Goal: Information Seeking & Learning: Compare options

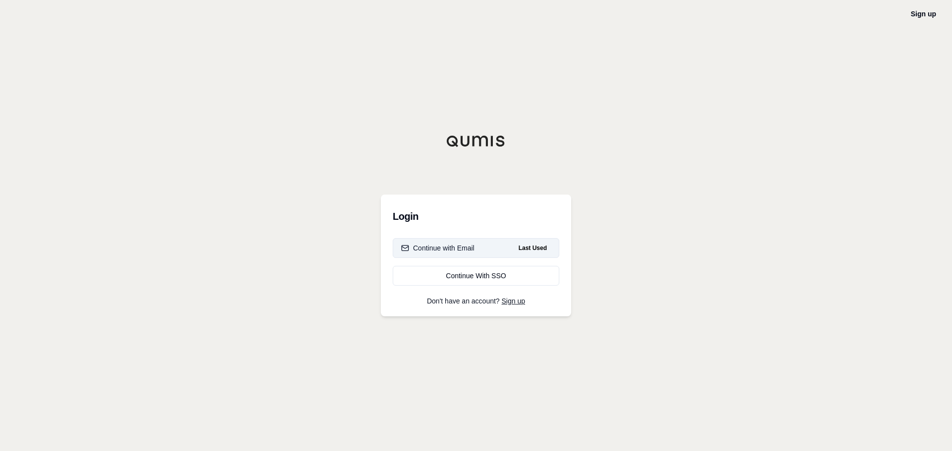
click at [484, 255] on button "Continue with Email Last Used" at bounding box center [476, 248] width 167 height 20
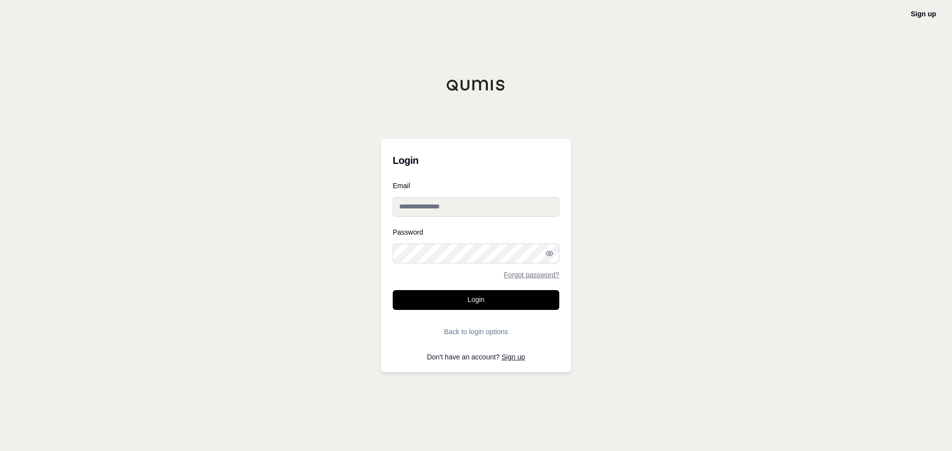
type input "**********"
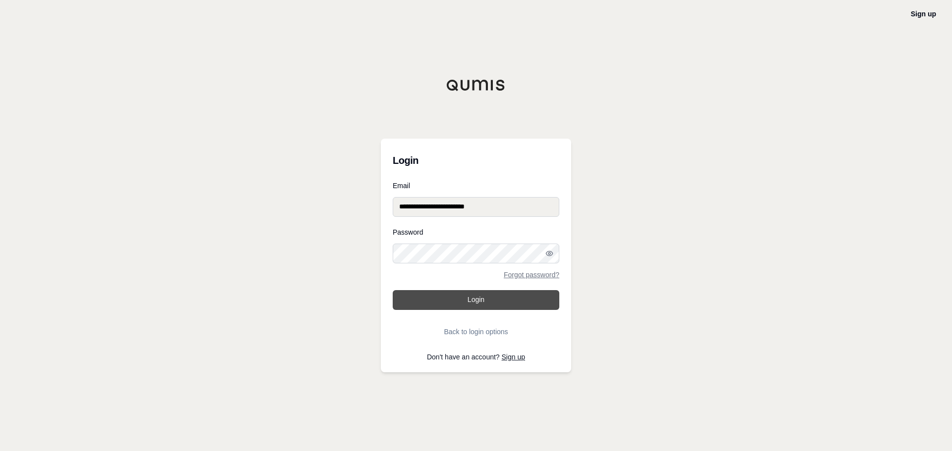
click at [477, 299] on button "Login" at bounding box center [476, 300] width 167 height 20
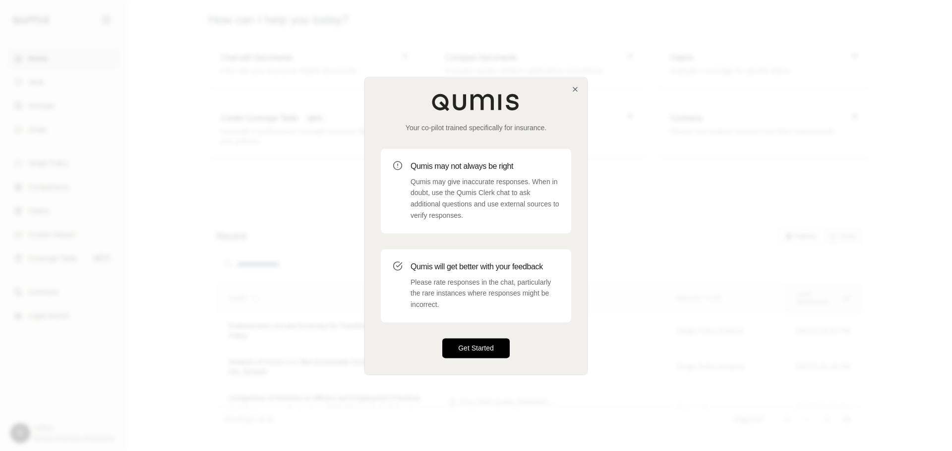
click at [487, 345] on button "Get Started" at bounding box center [475, 348] width 67 height 20
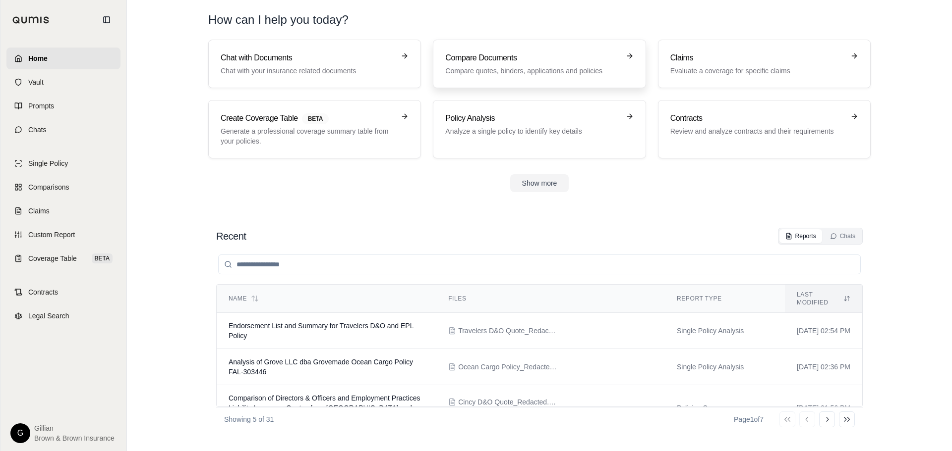
click at [528, 64] on div "Compare Documents Compare quotes, binders, applications and policies" at bounding box center [532, 64] width 174 height 24
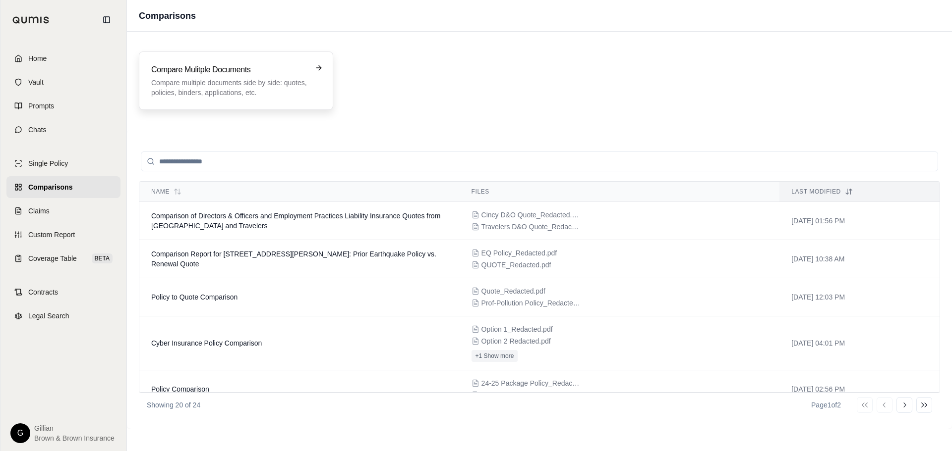
click at [253, 71] on h3 "Compare Mulitple Documents" at bounding box center [229, 70] width 156 height 12
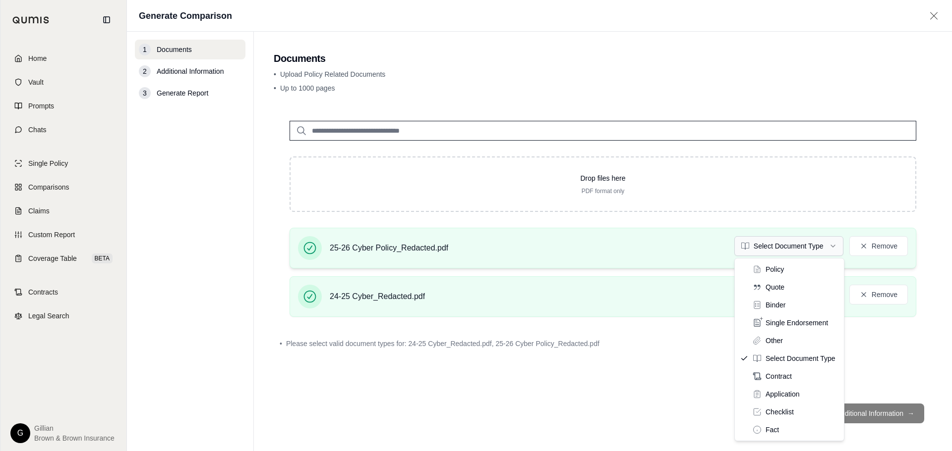
click at [820, 244] on html "Home Vault Prompts Chats Single Policy Comparisons Claims Custom Report Coverag…" at bounding box center [476, 225] width 952 height 451
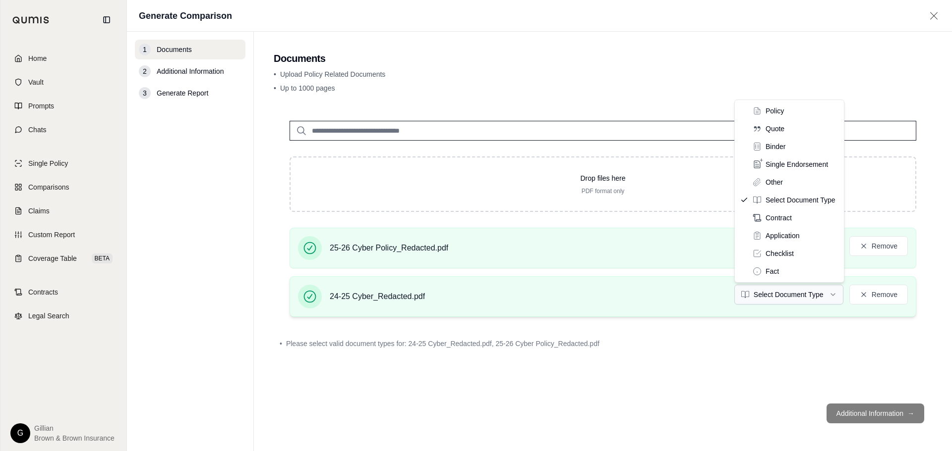
click at [808, 291] on html "Home Vault Prompts Chats Single Policy Comparisons Claims Custom Report Coverag…" at bounding box center [476, 225] width 952 height 451
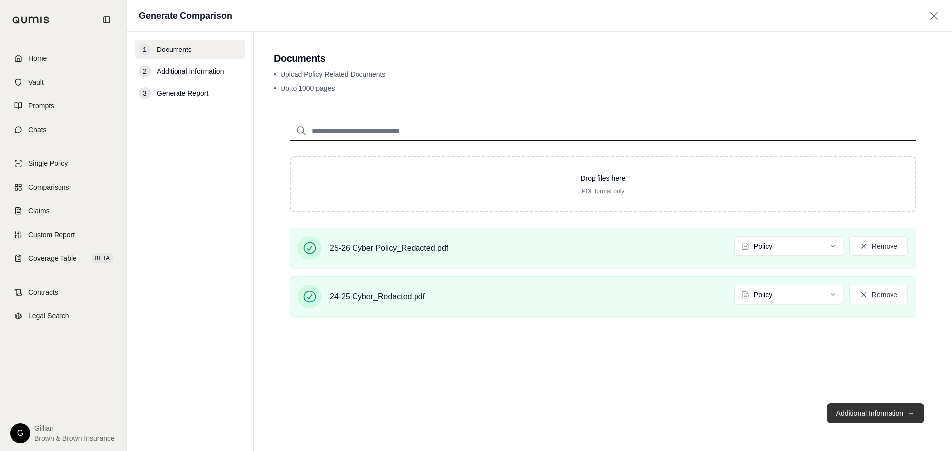
click at [856, 419] on button "Additional Information →" at bounding box center [875, 414] width 98 height 20
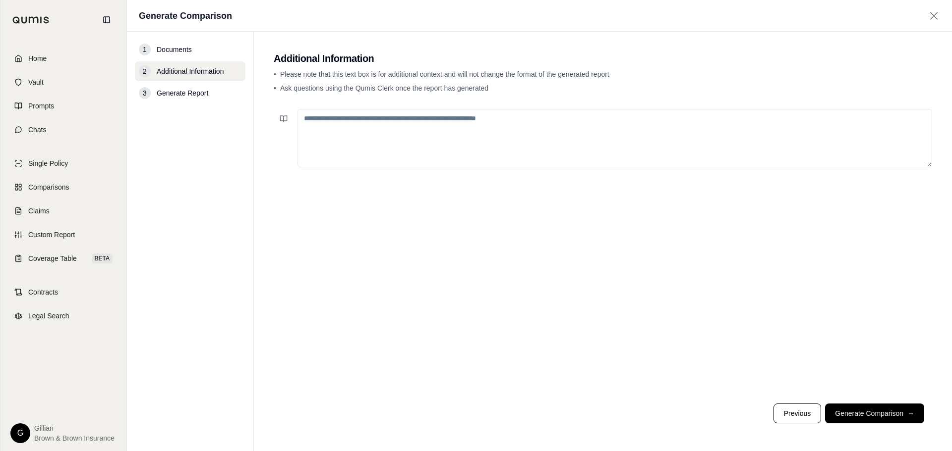
click at [457, 126] on textarea at bounding box center [614, 138] width 634 height 58
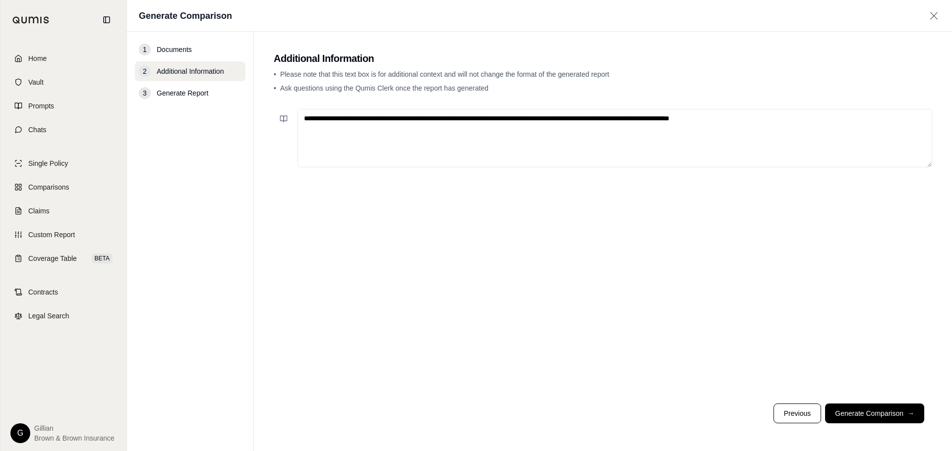
type textarea "**********"
click at [888, 426] on footer "Previous Generate Comparison →" at bounding box center [603, 414] width 658 height 36
click at [888, 418] on button "Generate Comparison →" at bounding box center [874, 414] width 99 height 20
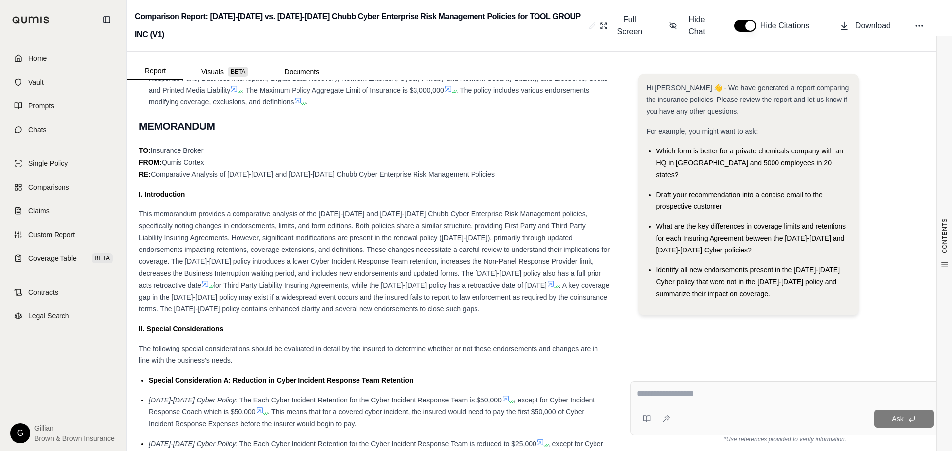
scroll to position [496, 0]
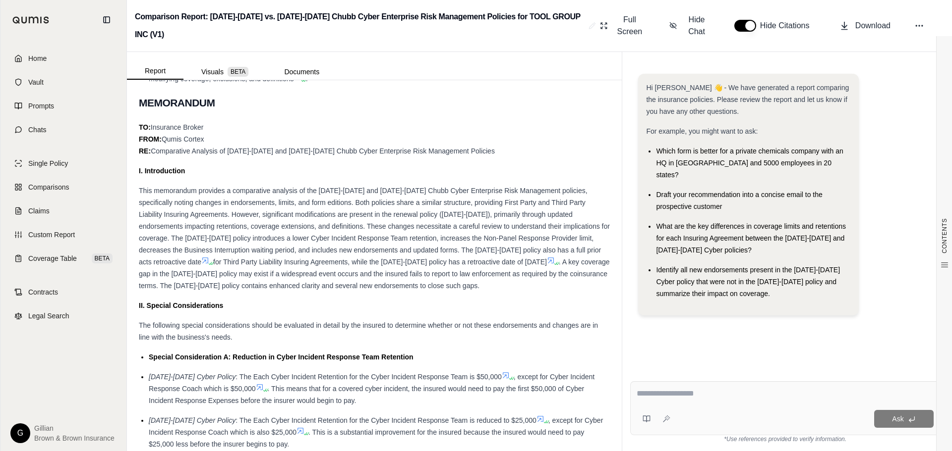
click at [655, 388] on div "Ask" at bounding box center [785, 409] width 310 height 54
type textarea "**********"
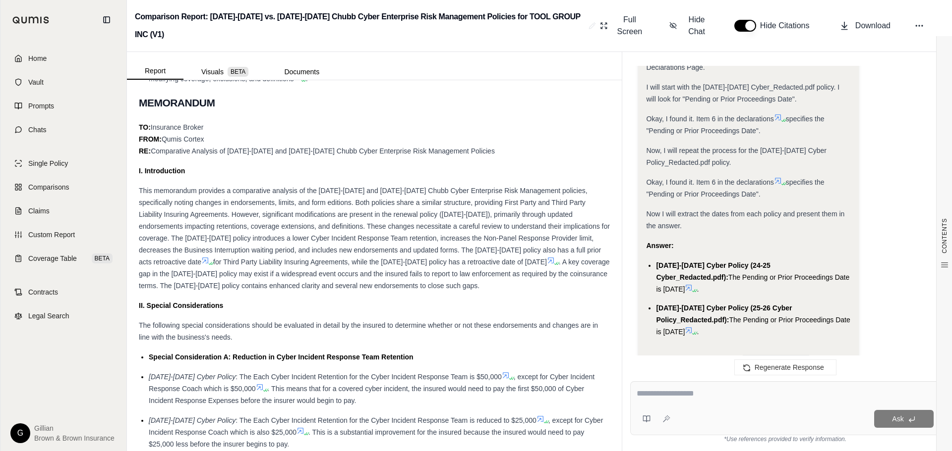
scroll to position [427, 0]
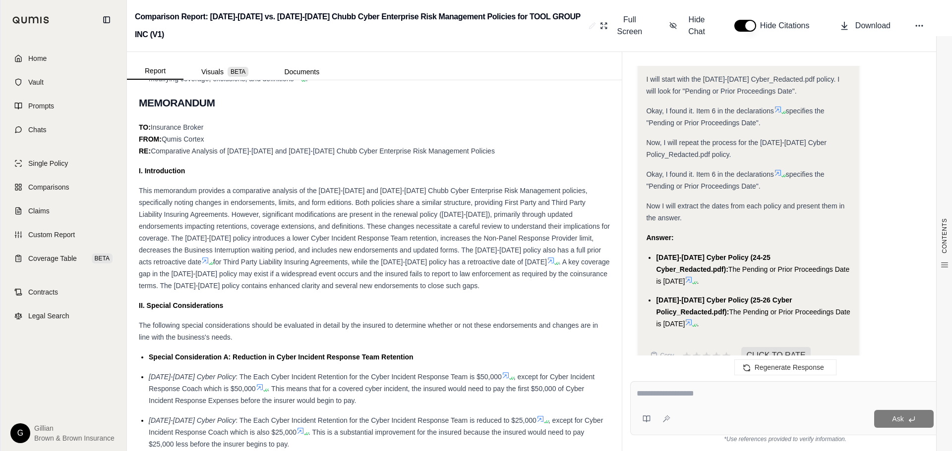
click at [673, 389] on textarea at bounding box center [784, 394] width 297 height 12
type textarea "**********"
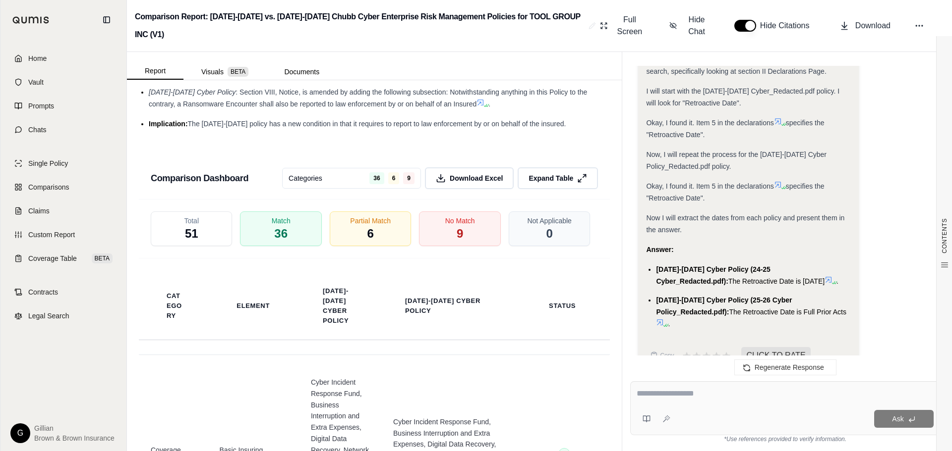
scroll to position [2775, 0]
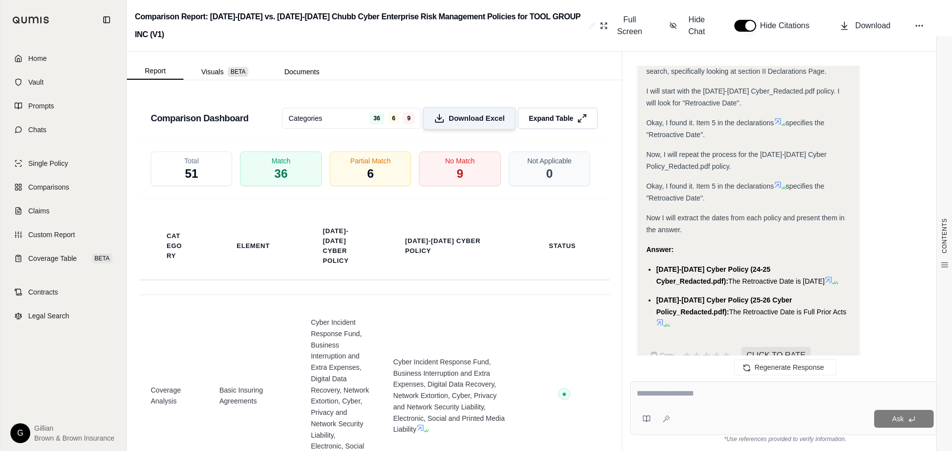
click at [478, 113] on span "Download Excel" at bounding box center [477, 118] width 56 height 10
